Goal: Task Accomplishment & Management: Manage account settings

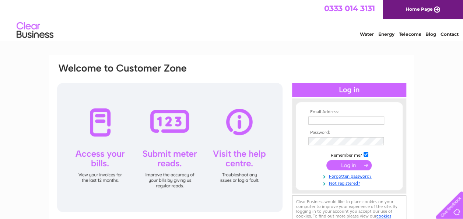
type input "[EMAIL_ADDRESS][DOMAIN_NAME]"
click at [348, 163] on input "submit" at bounding box center [348, 165] width 45 height 10
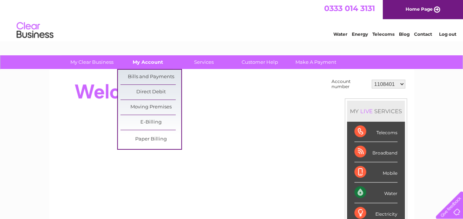
click at [147, 63] on link "My Account" at bounding box center [148, 62] width 61 height 14
click at [144, 73] on link "Bills and Payments" at bounding box center [150, 77] width 61 height 15
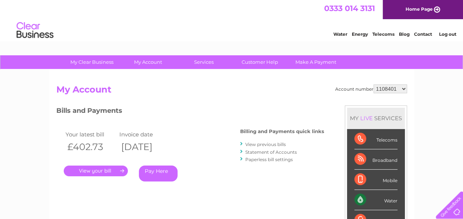
click at [111, 169] on link "." at bounding box center [96, 170] width 64 height 11
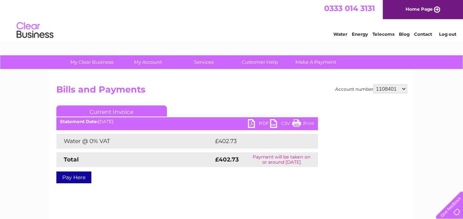
click at [253, 124] on link "PDF" at bounding box center [259, 124] width 22 height 11
